Goal: Complete application form

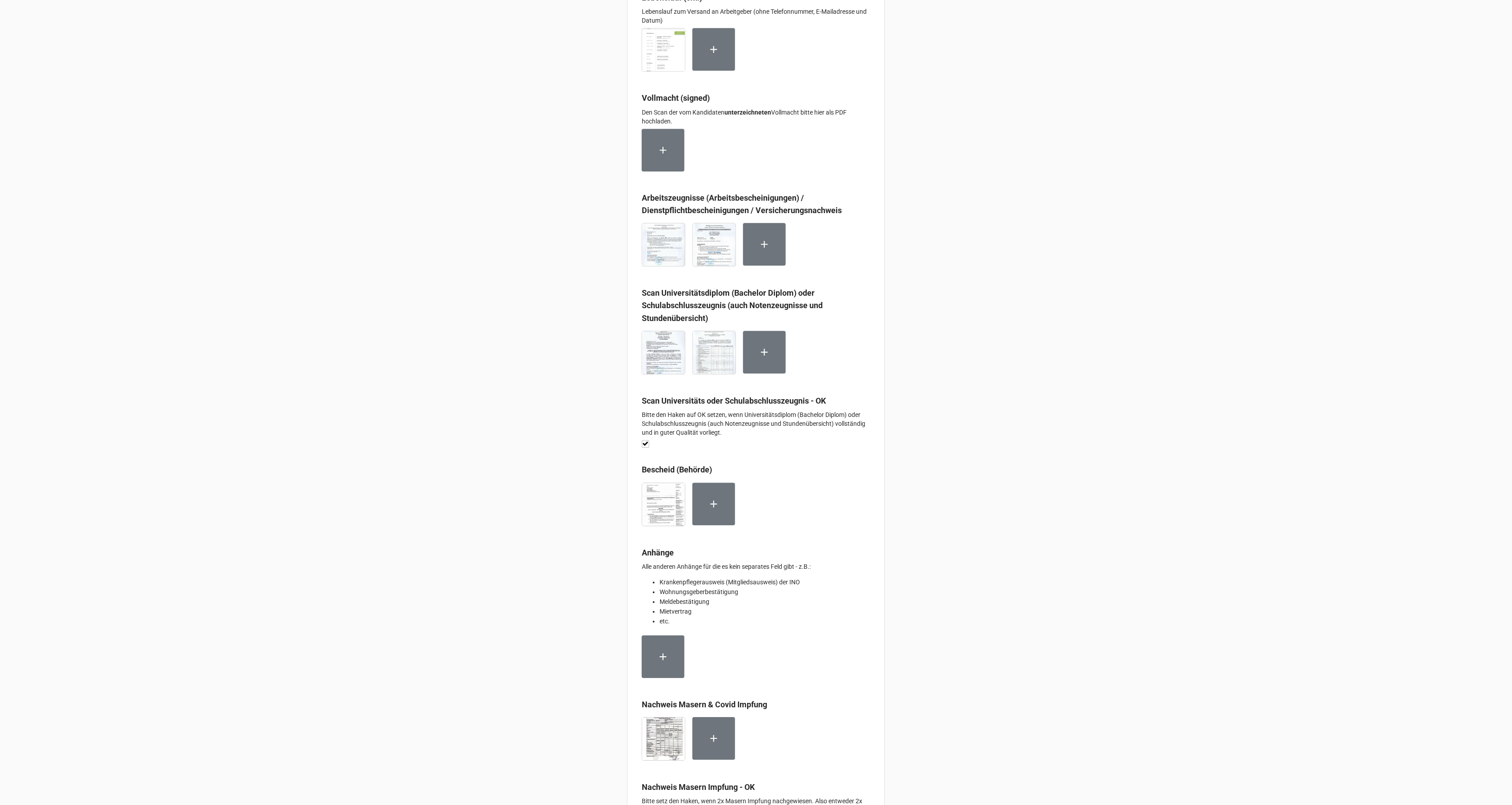
scroll to position [4952, 0]
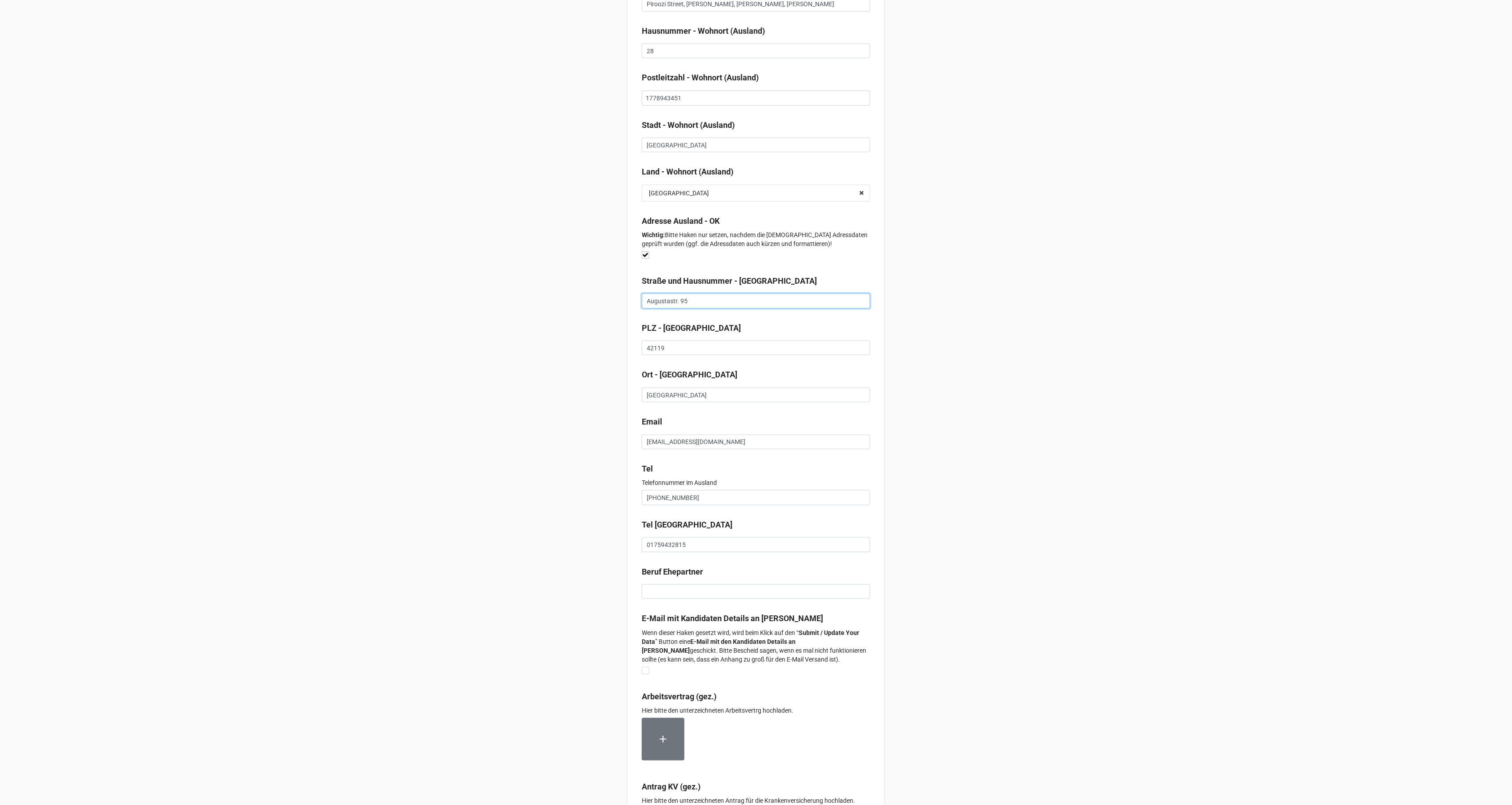
drag, startPoint x: 693, startPoint y: 310, endPoint x: 619, endPoint y: 306, distance: 74.1
click at [649, 354] on input "42119" at bounding box center [755, 348] width 228 height 15
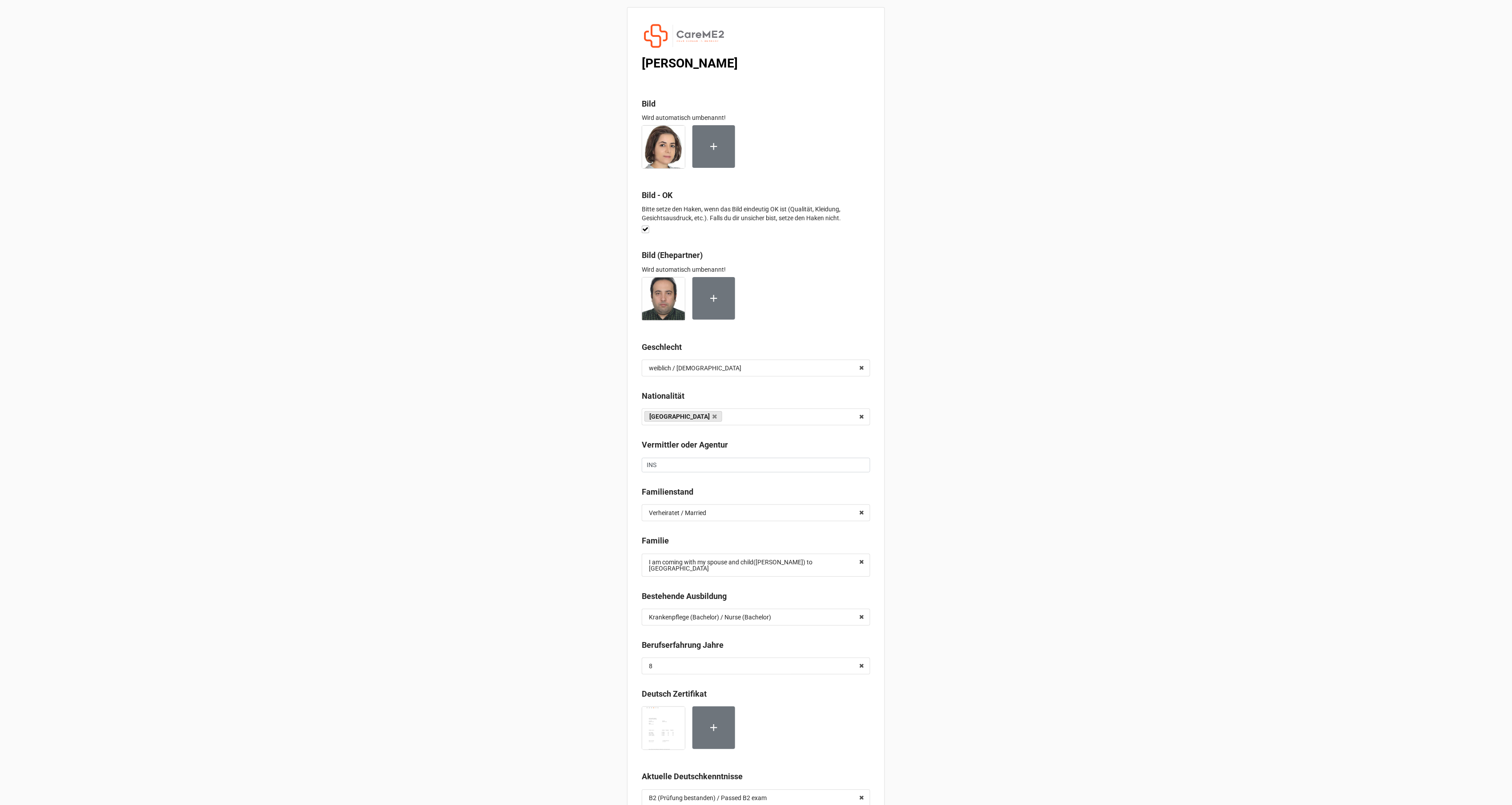
scroll to position [4096, 0]
